Goal: Obtain resource: Obtain resource

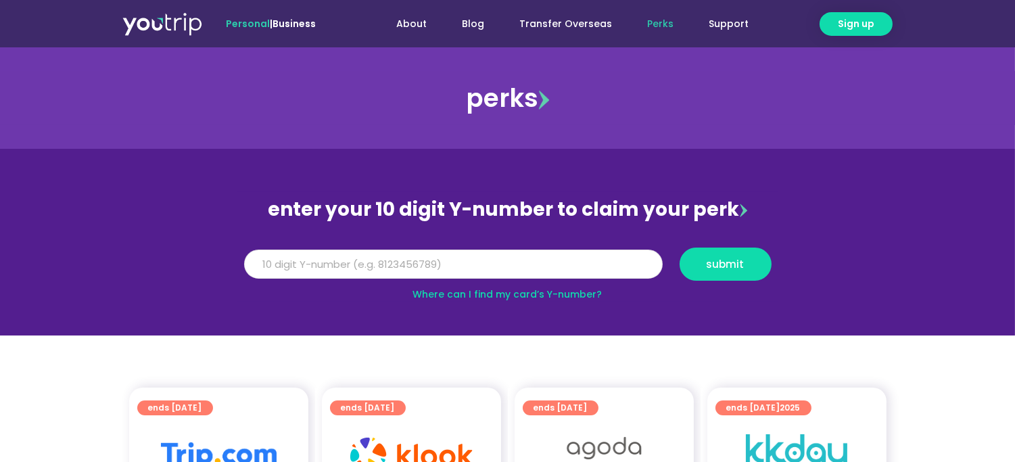
click at [328, 264] on input "Y Number" at bounding box center [453, 265] width 419 height 30
type input "8116994826"
click at [739, 267] on span "submit" at bounding box center [726, 264] width 38 height 10
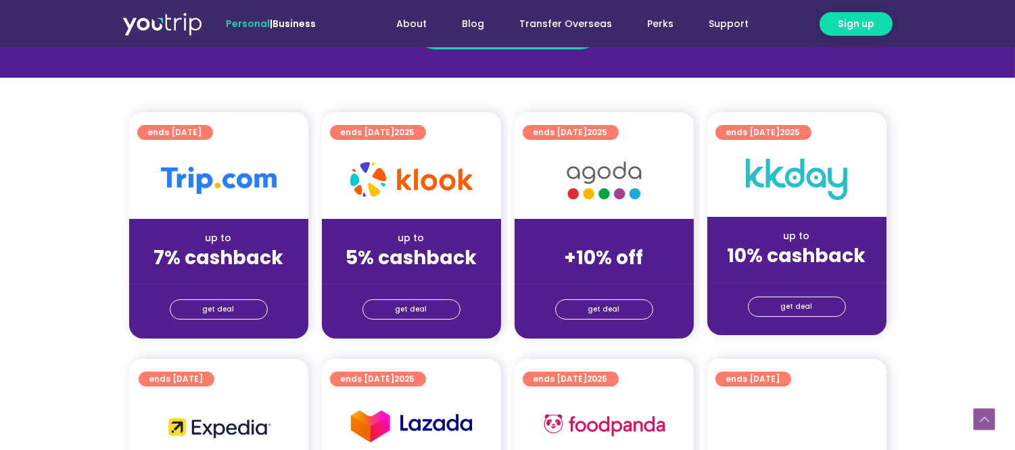
scroll to position [300, 0]
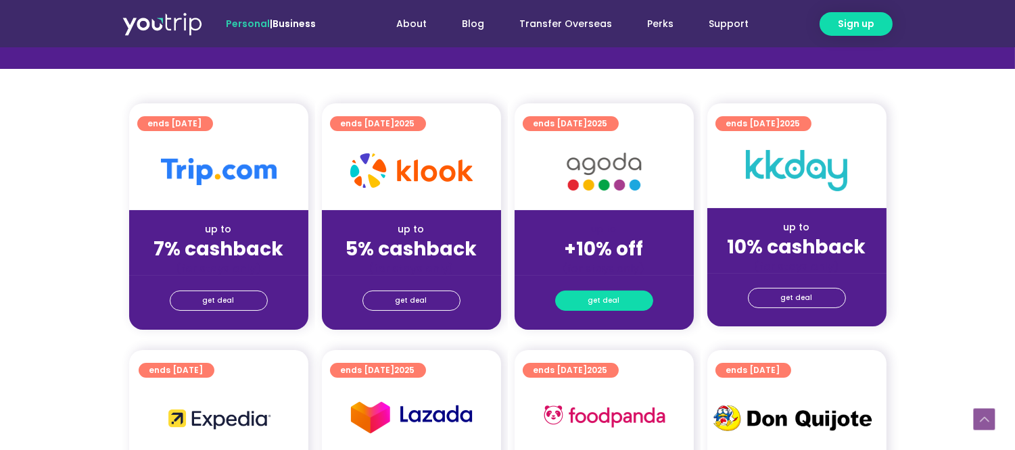
click at [623, 304] on link "get deal" at bounding box center [604, 301] width 98 height 20
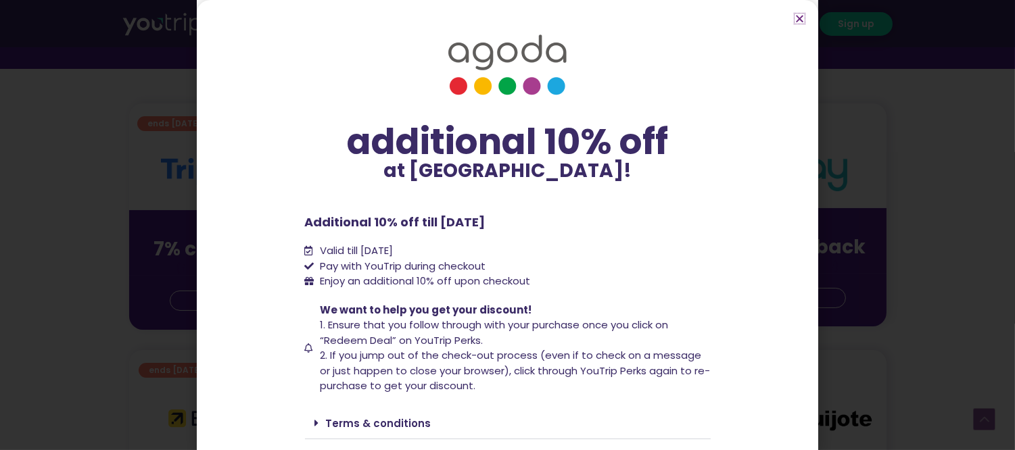
scroll to position [34, 0]
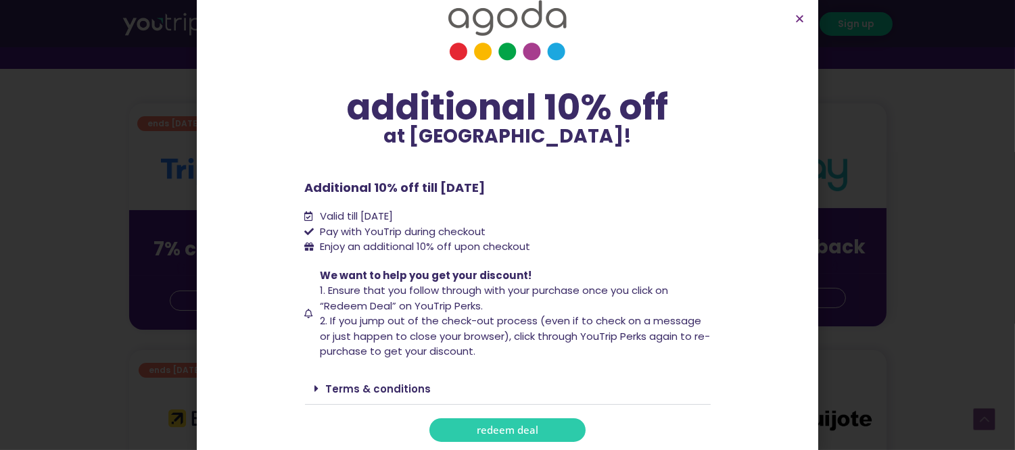
click at [519, 430] on span "redeem deal" at bounding box center [508, 430] width 62 height 10
